Goal: Task Accomplishment & Management: Use online tool/utility

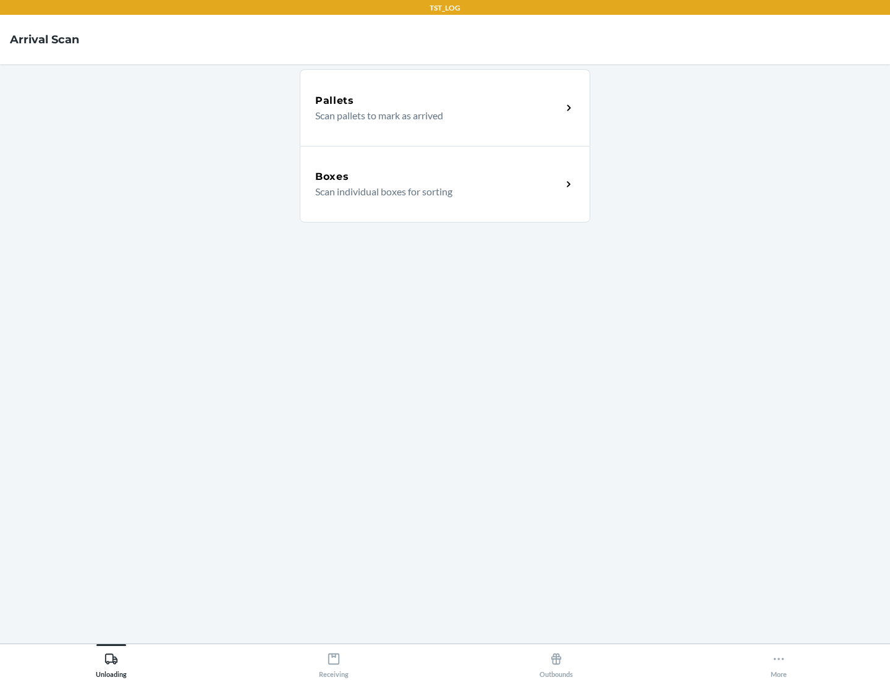
click at [438, 177] on div "Boxes" at bounding box center [438, 176] width 247 height 15
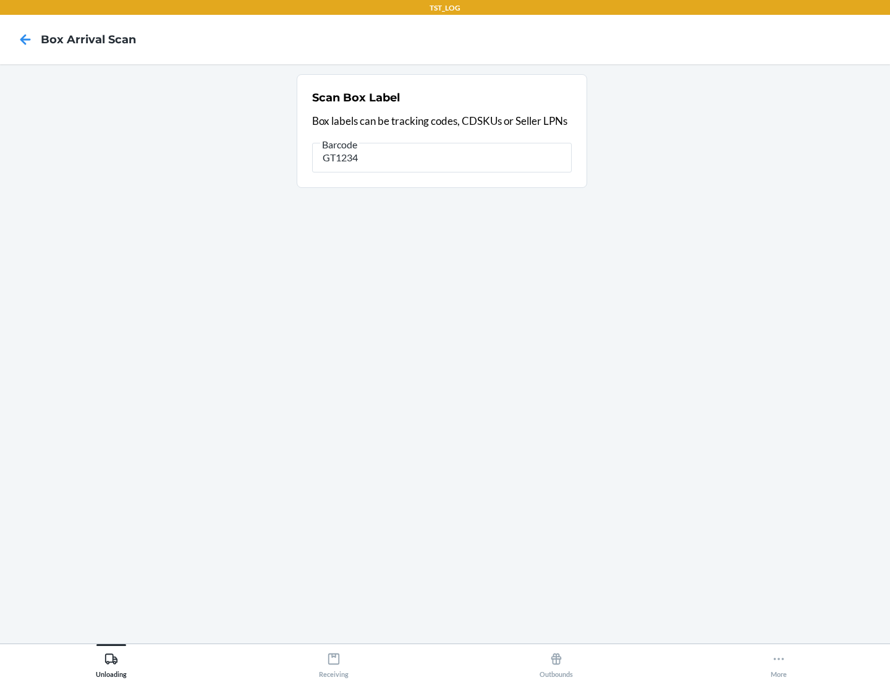
type input "GT1234"
